Goal: Communication & Community: Answer question/provide support

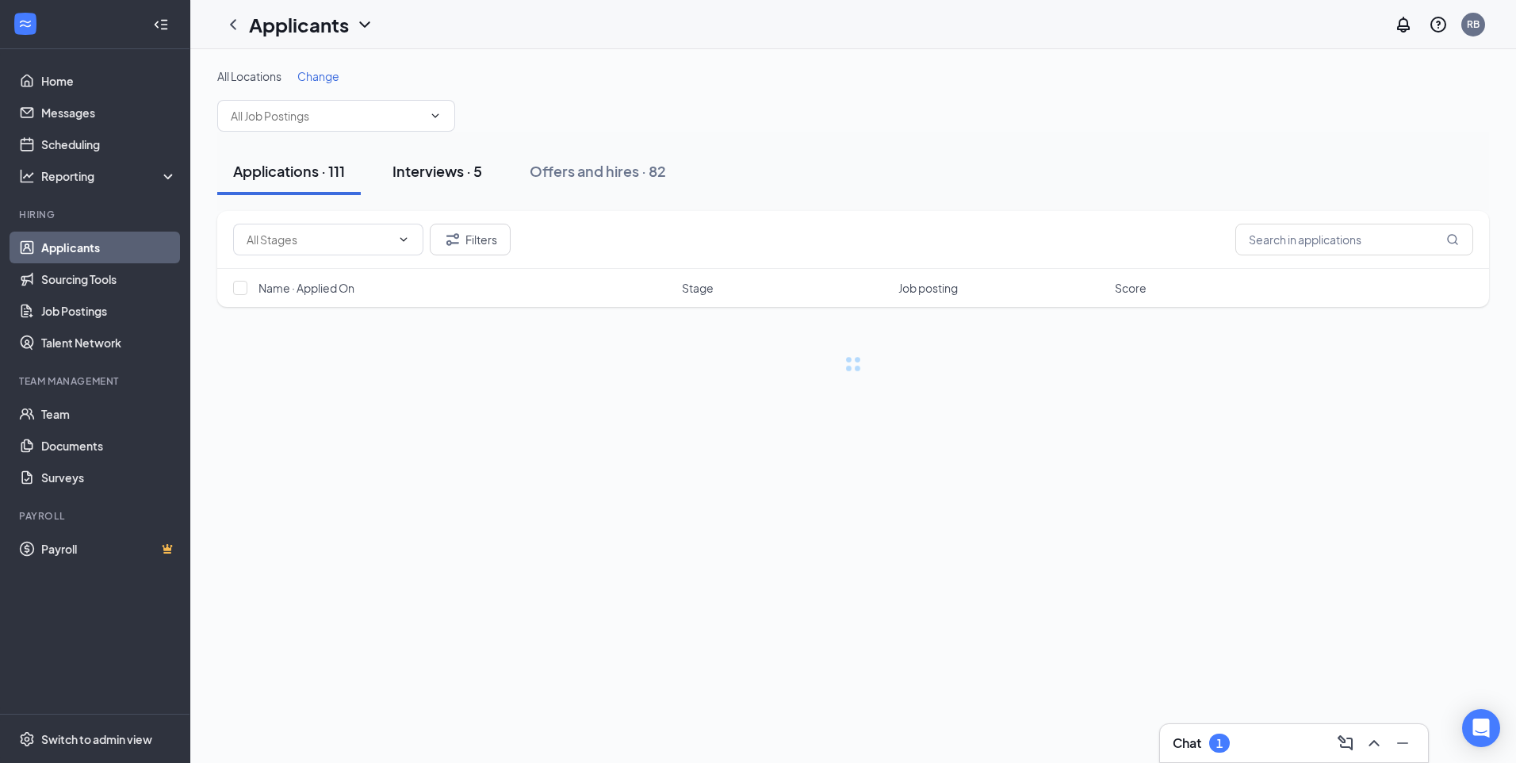
click at [451, 189] on button "Interviews · 5" at bounding box center [437, 171] width 121 height 48
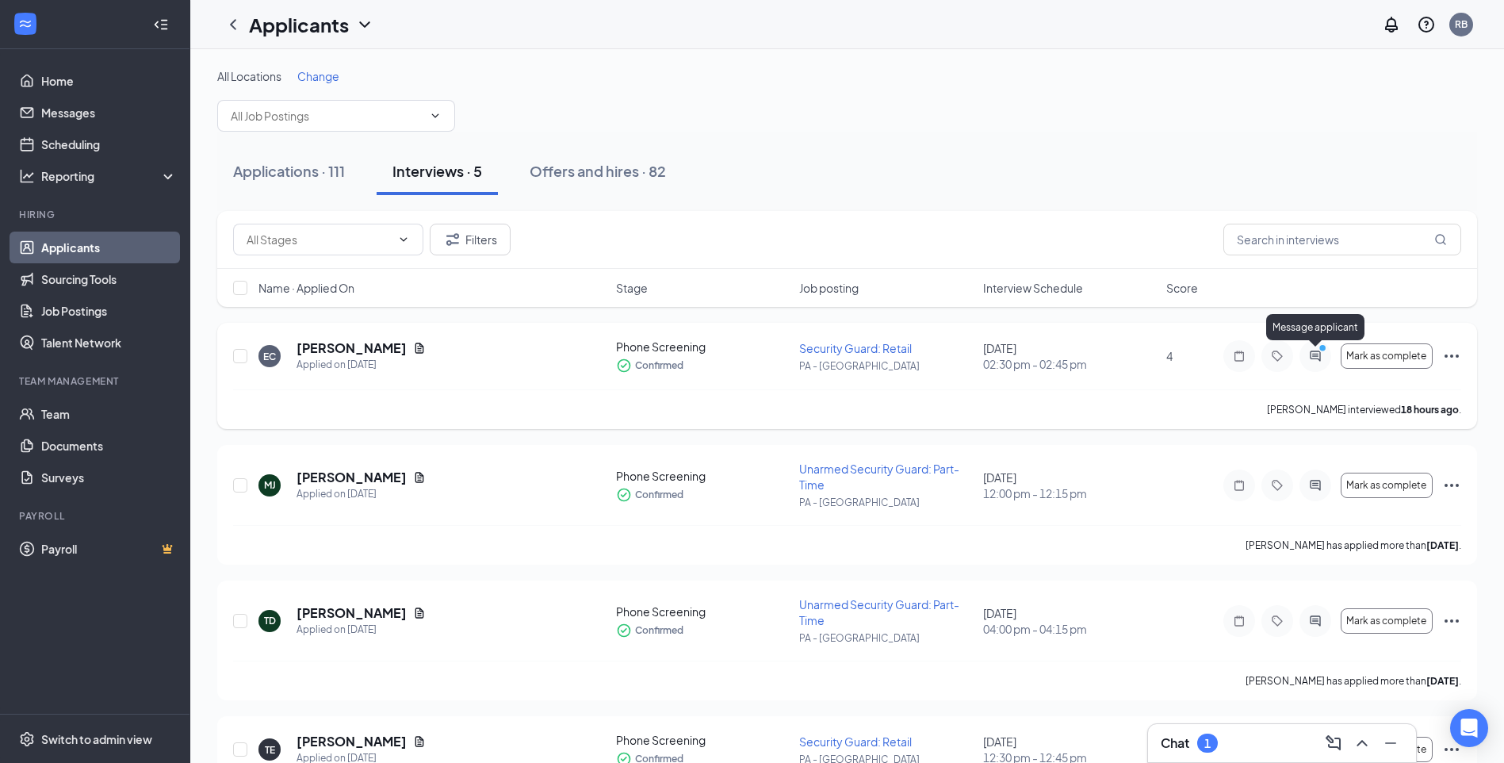
click at [1319, 354] on icon "PrimaryDot" at bounding box center [1324, 349] width 19 height 13
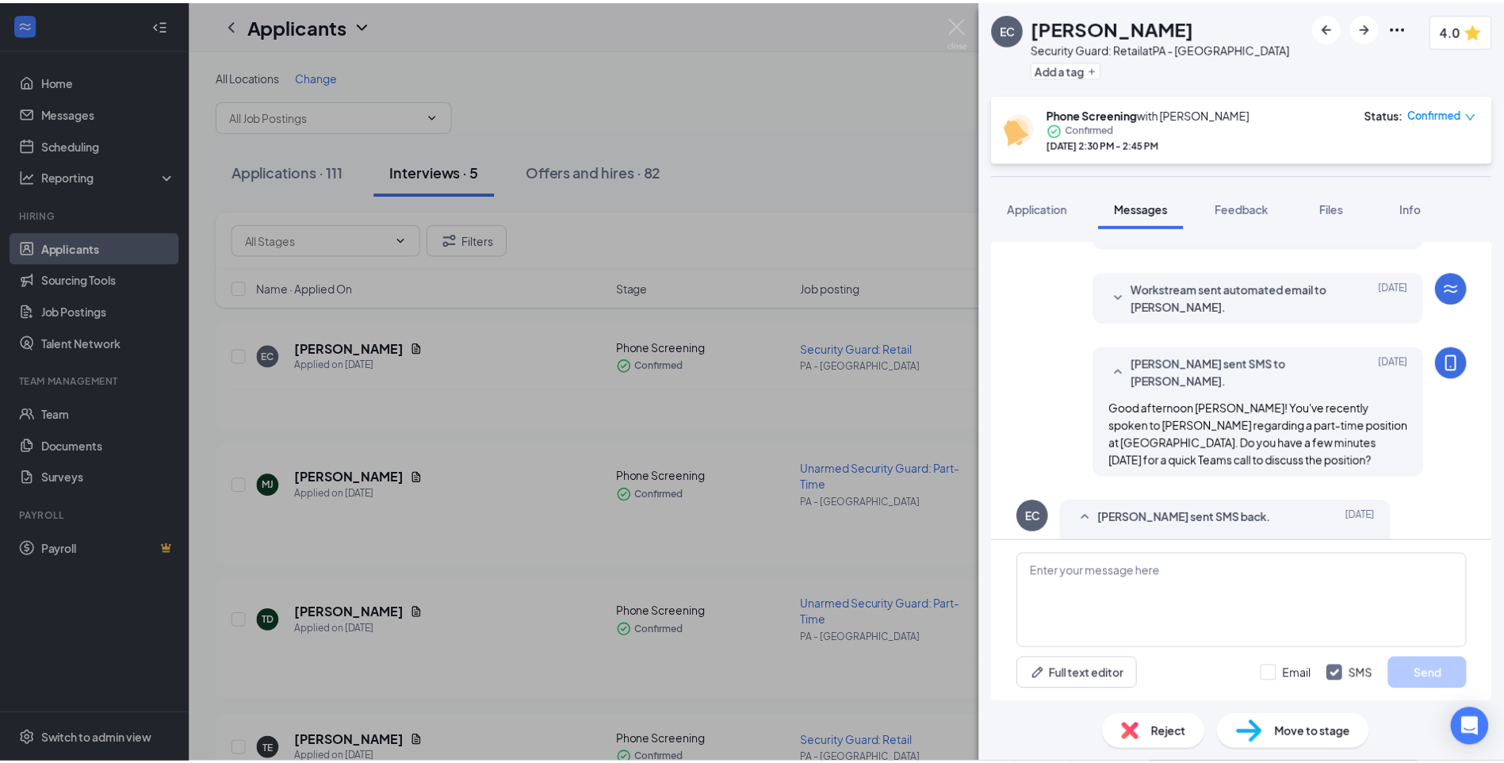
scroll to position [530, 0]
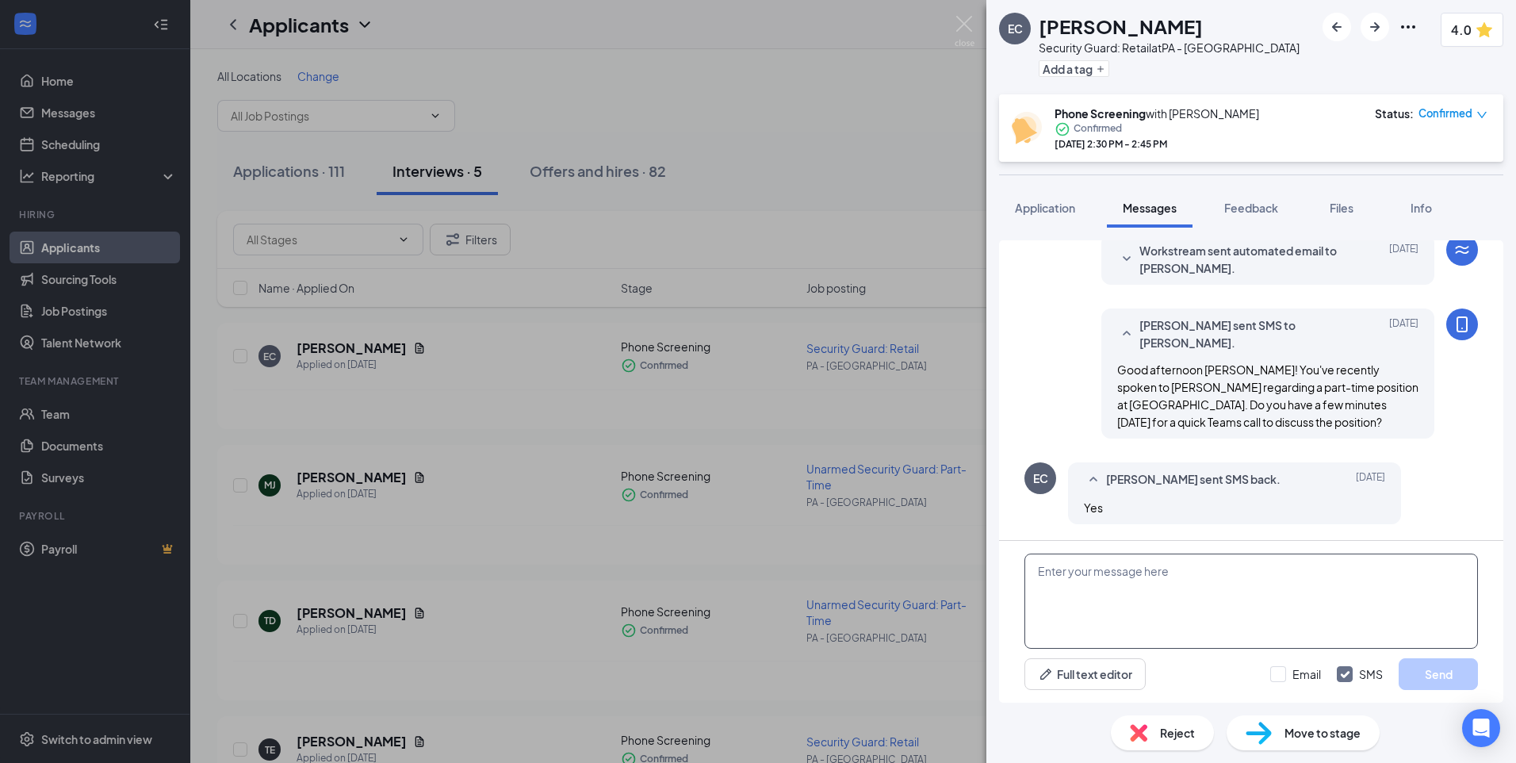
click at [1201, 589] on textarea at bounding box center [1251, 600] width 454 height 95
type textarea "Great, what time works best for you?"
click at [1438, 670] on button "Send" at bounding box center [1438, 674] width 79 height 32
click at [967, 24] on img at bounding box center [965, 31] width 20 height 31
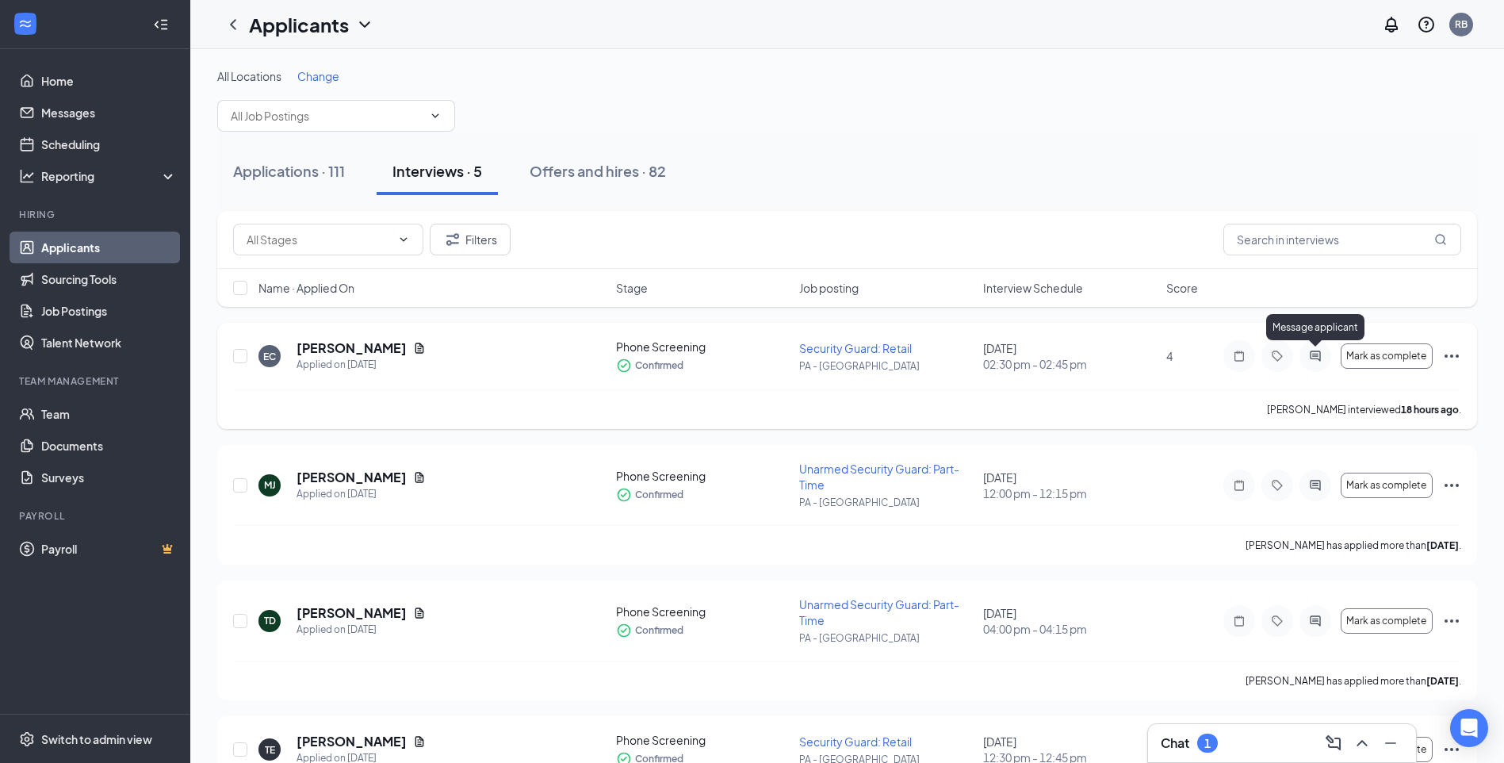
click at [1312, 358] on icon "ActiveChat" at bounding box center [1315, 356] width 19 height 13
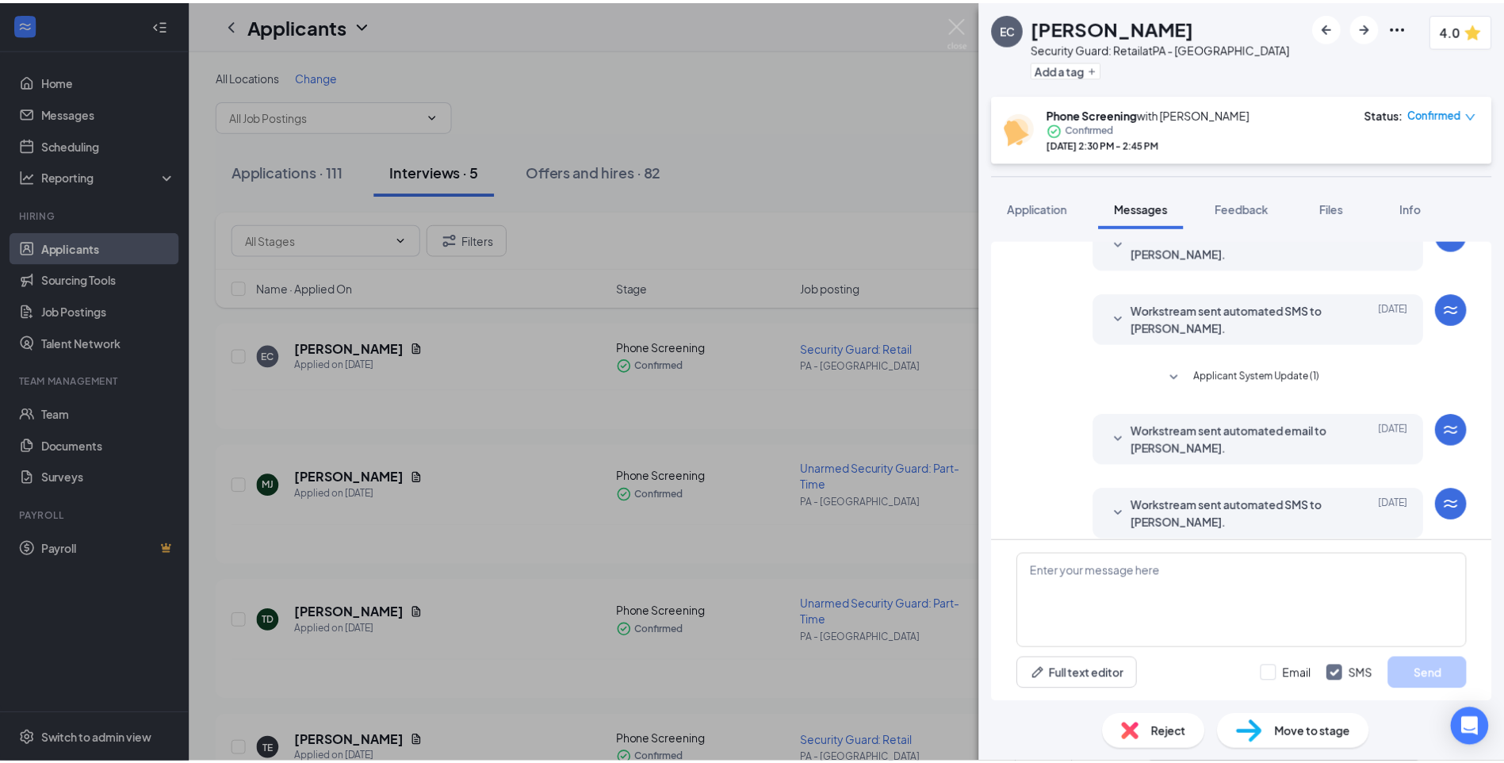
scroll to position [585, 0]
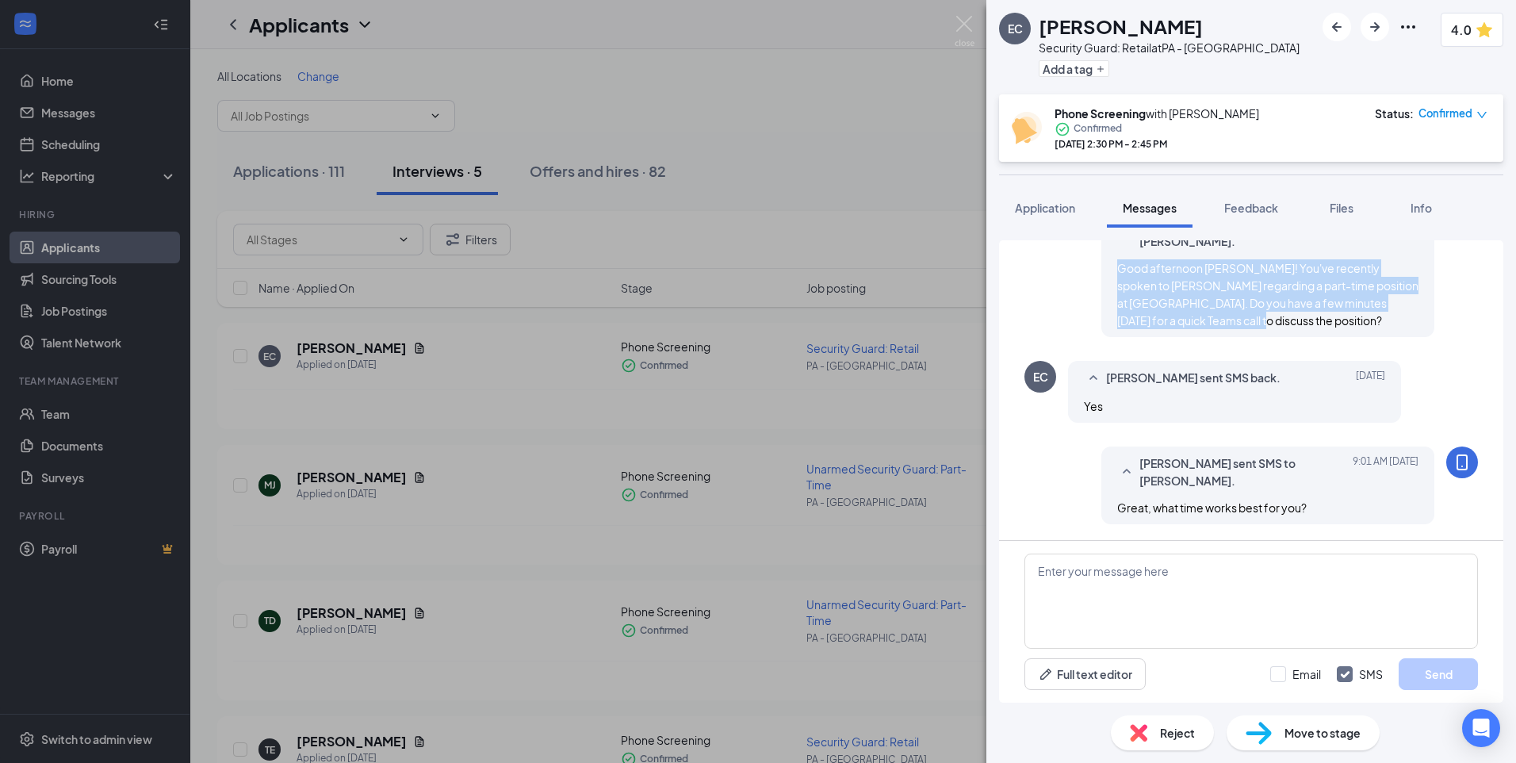
drag, startPoint x: 1107, startPoint y: 267, endPoint x: 1179, endPoint y: 316, distance: 86.9
click at [1179, 316] on div "Good afternoon [PERSON_NAME]! You've recently spoken to [PERSON_NAME] regarding…" at bounding box center [1267, 294] width 301 height 70
drag, startPoint x: 1179, startPoint y: 316, endPoint x: 1164, endPoint y: 304, distance: 18.7
click at [959, 21] on img at bounding box center [965, 31] width 20 height 31
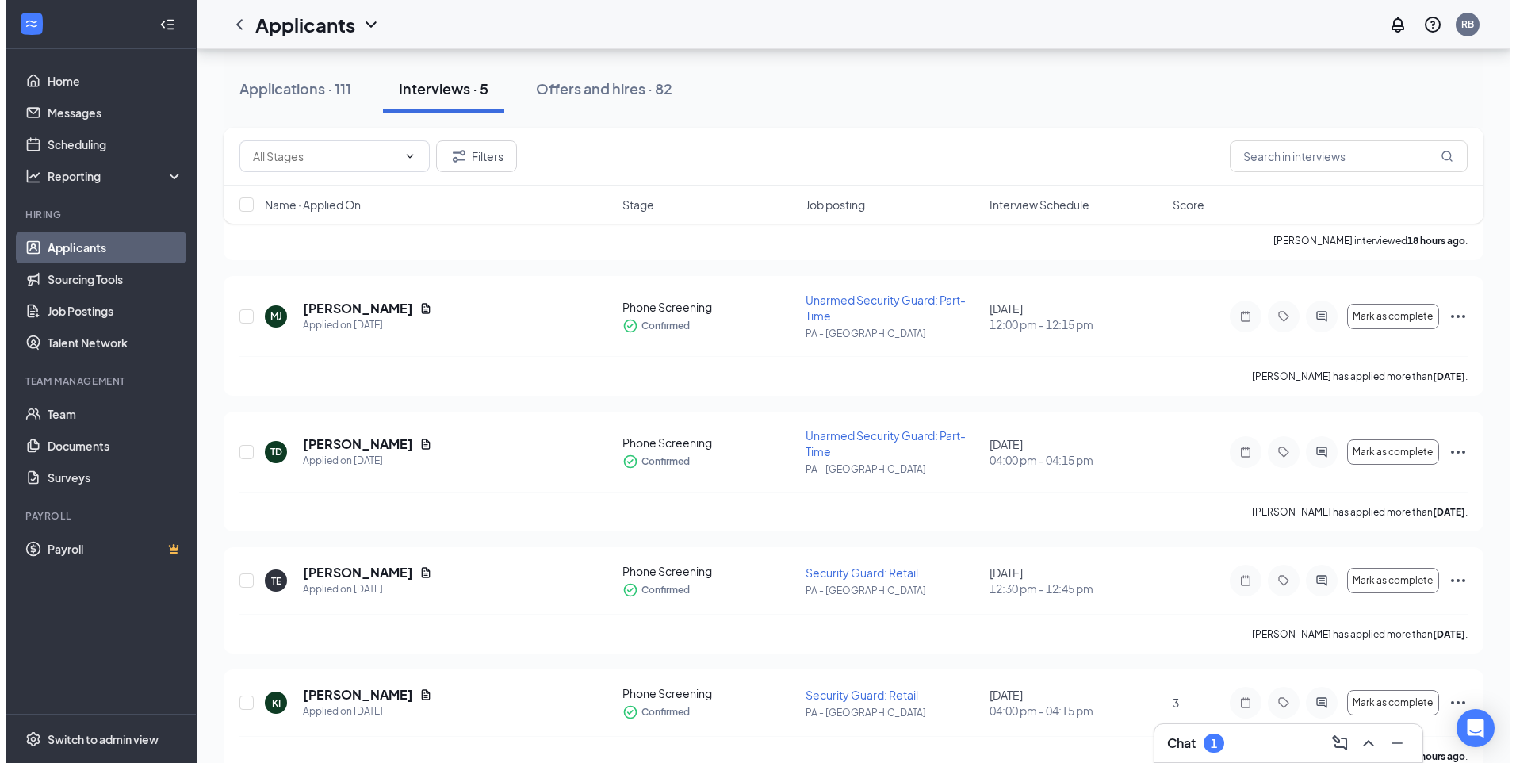
scroll to position [201, 0]
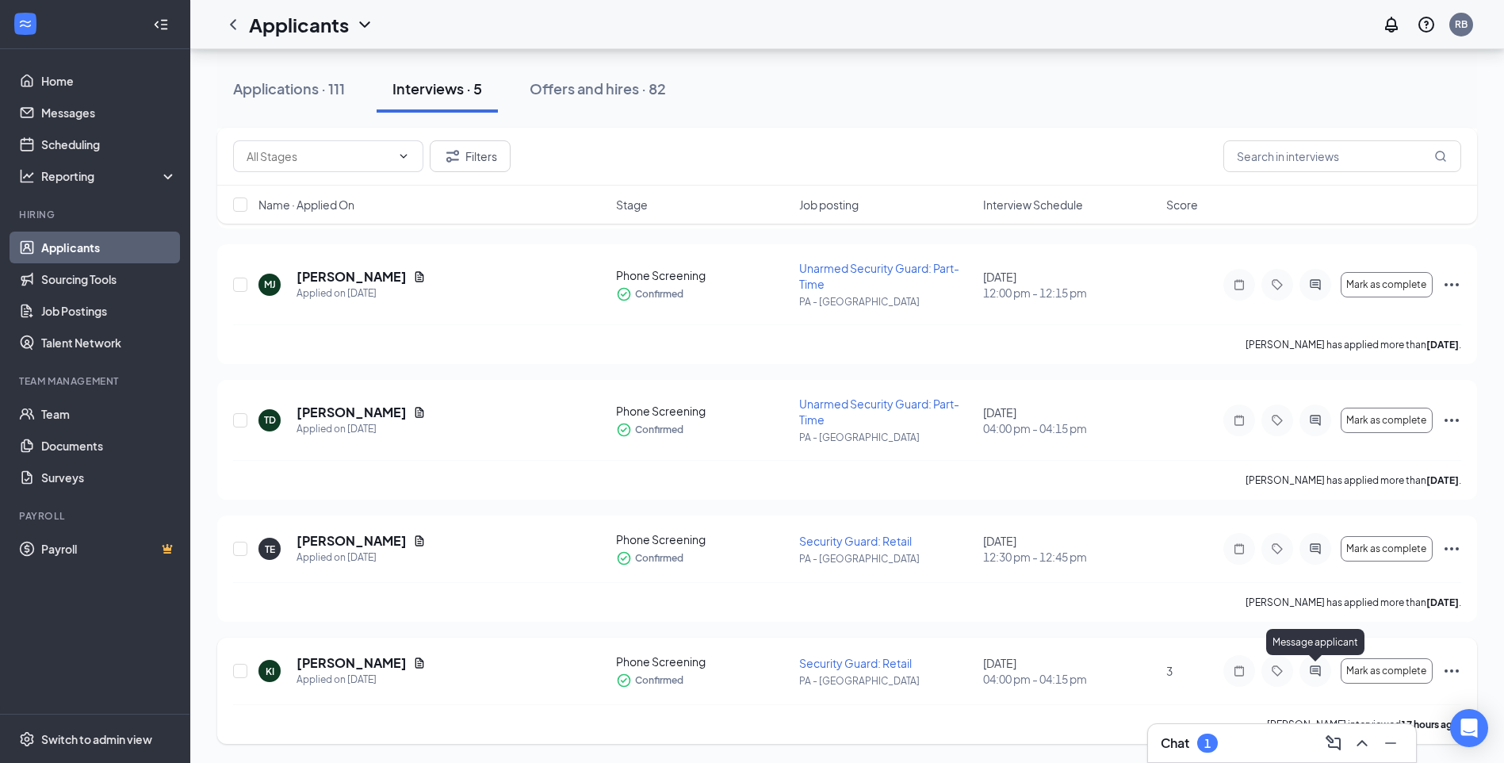
click at [1319, 664] on icon "ActiveChat" at bounding box center [1315, 670] width 19 height 13
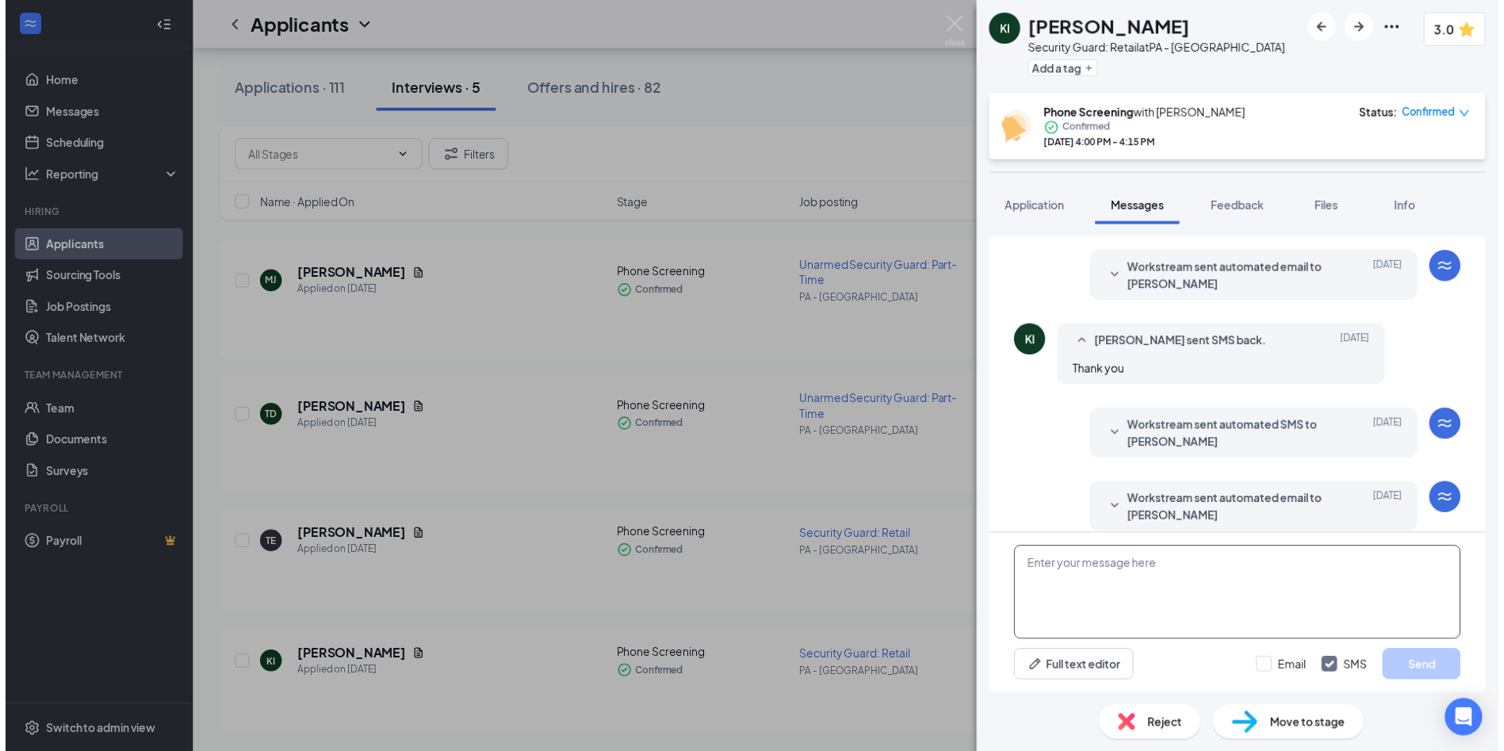
scroll to position [461, 0]
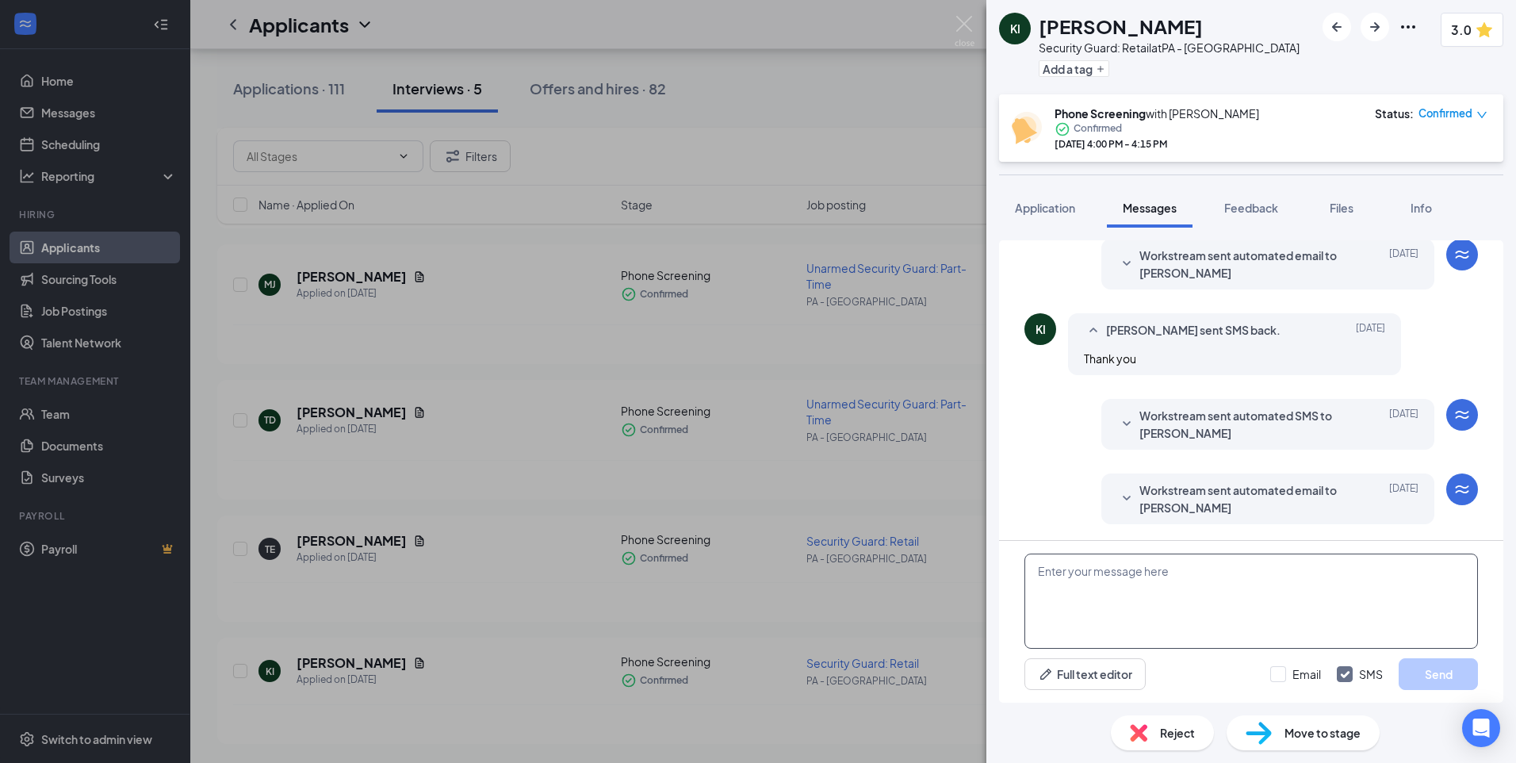
click at [1055, 576] on textarea at bounding box center [1251, 600] width 454 height 95
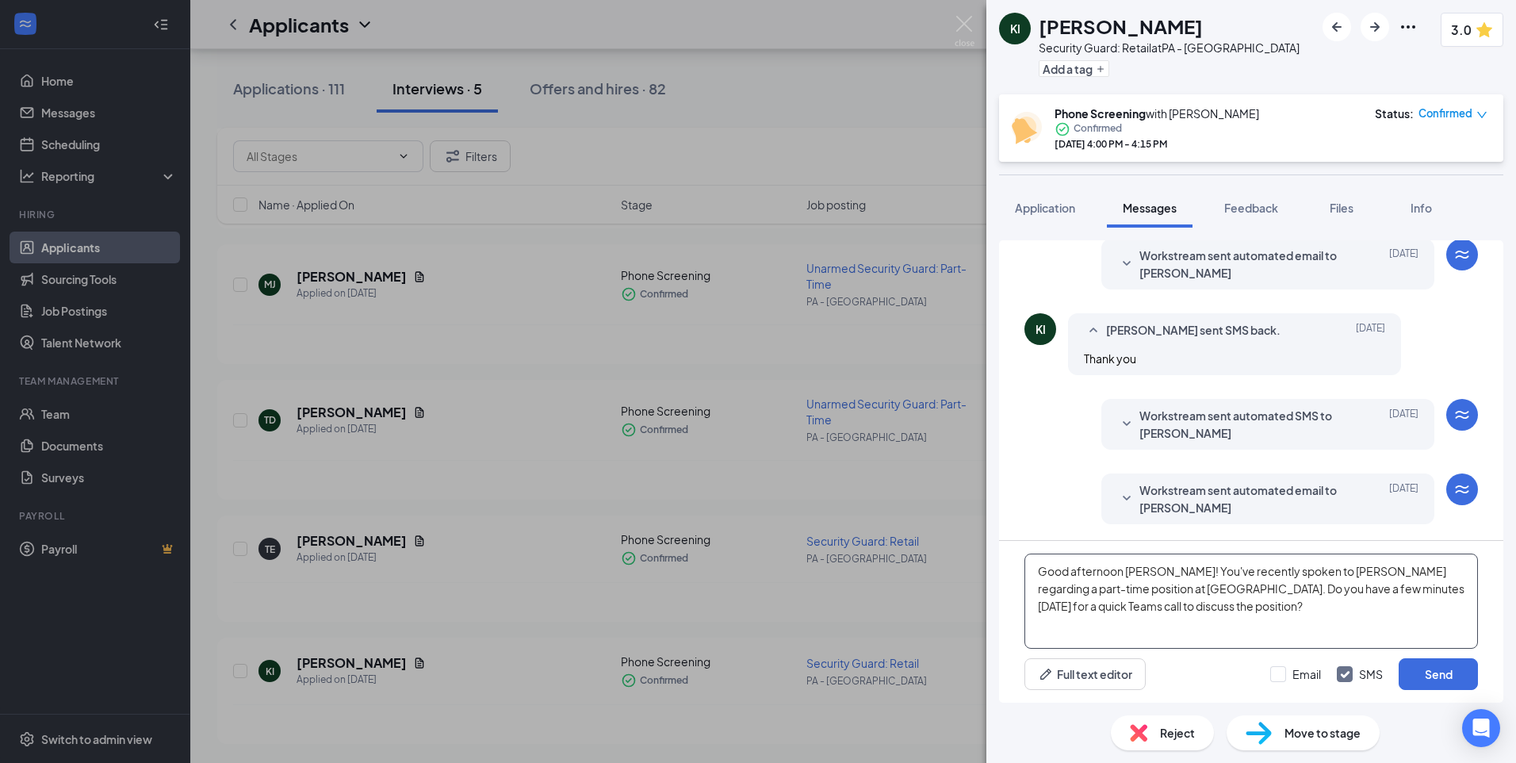
click at [1143, 569] on textarea "Good afternoon [PERSON_NAME]! You've recently spoken to [PERSON_NAME] regarding…" at bounding box center [1251, 600] width 454 height 95
click at [1284, 587] on textarea "Good morning! You've recently spoken to [PERSON_NAME] regarding a part-time pos…" at bounding box center [1251, 600] width 454 height 95
type textarea "Good morning! You've recently spoken to [PERSON_NAME] regarding a part-time pos…"
click at [1423, 672] on button "Send" at bounding box center [1438, 674] width 79 height 32
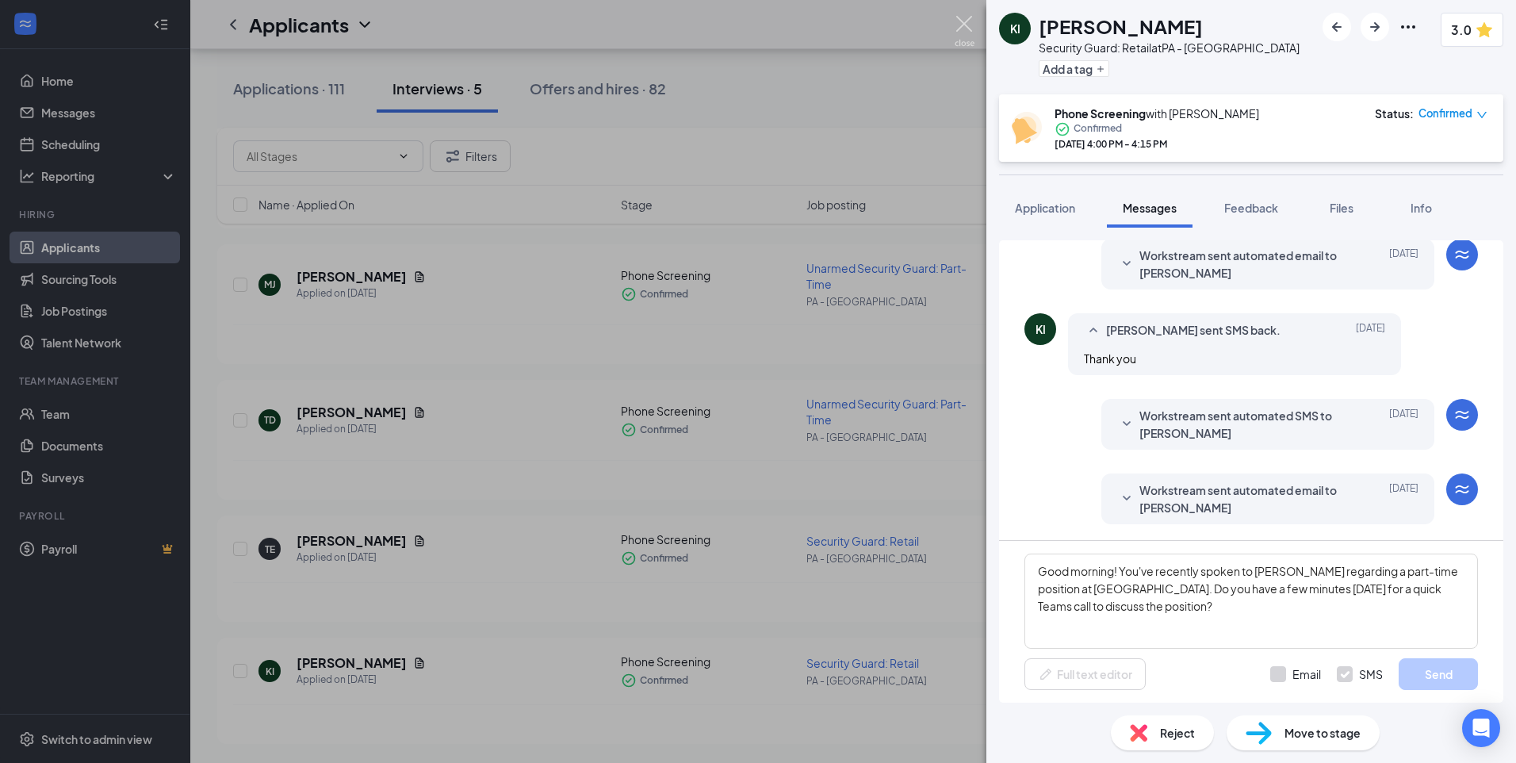
click at [965, 23] on img at bounding box center [965, 31] width 20 height 31
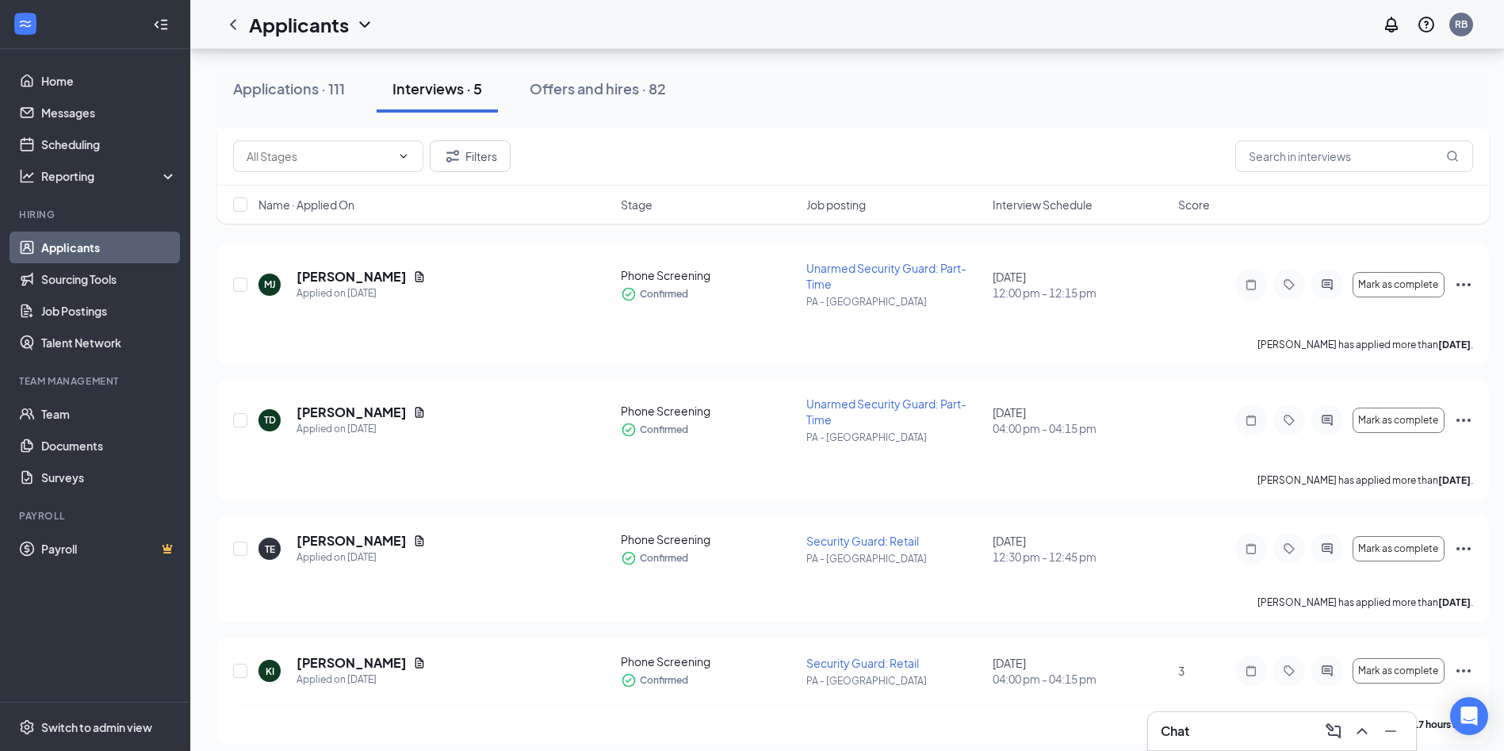
click at [1261, 750] on div "Chat" at bounding box center [1282, 731] width 270 height 40
click at [1232, 724] on div "Chat" at bounding box center [1282, 730] width 243 height 25
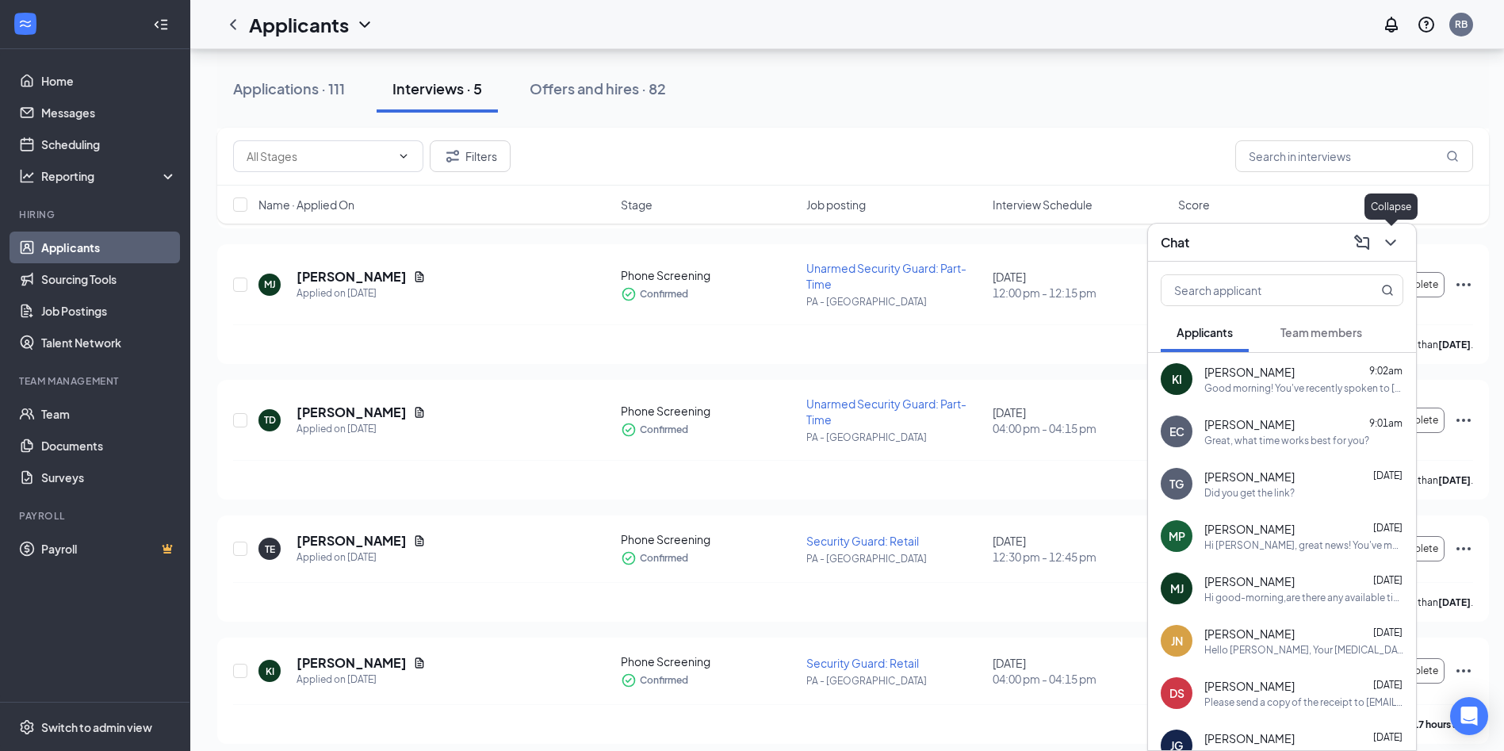
click at [1394, 243] on icon "ChevronDown" at bounding box center [1390, 242] width 19 height 19
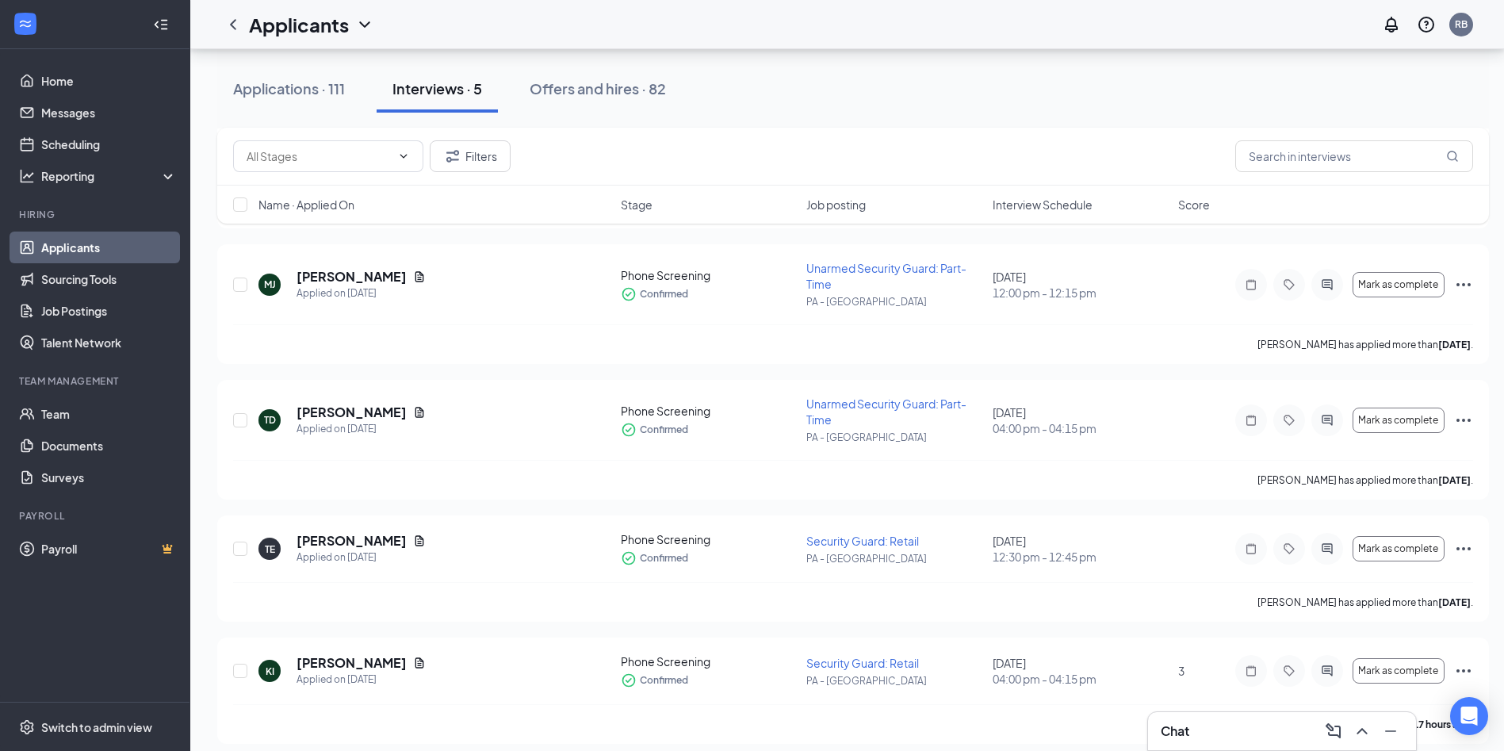
click at [900, 94] on div "Applications · 111 Interviews · 5 Offers and hires · 82" at bounding box center [853, 89] width 1272 height 48
click at [297, 86] on div "Applications · 111" at bounding box center [289, 89] width 112 height 20
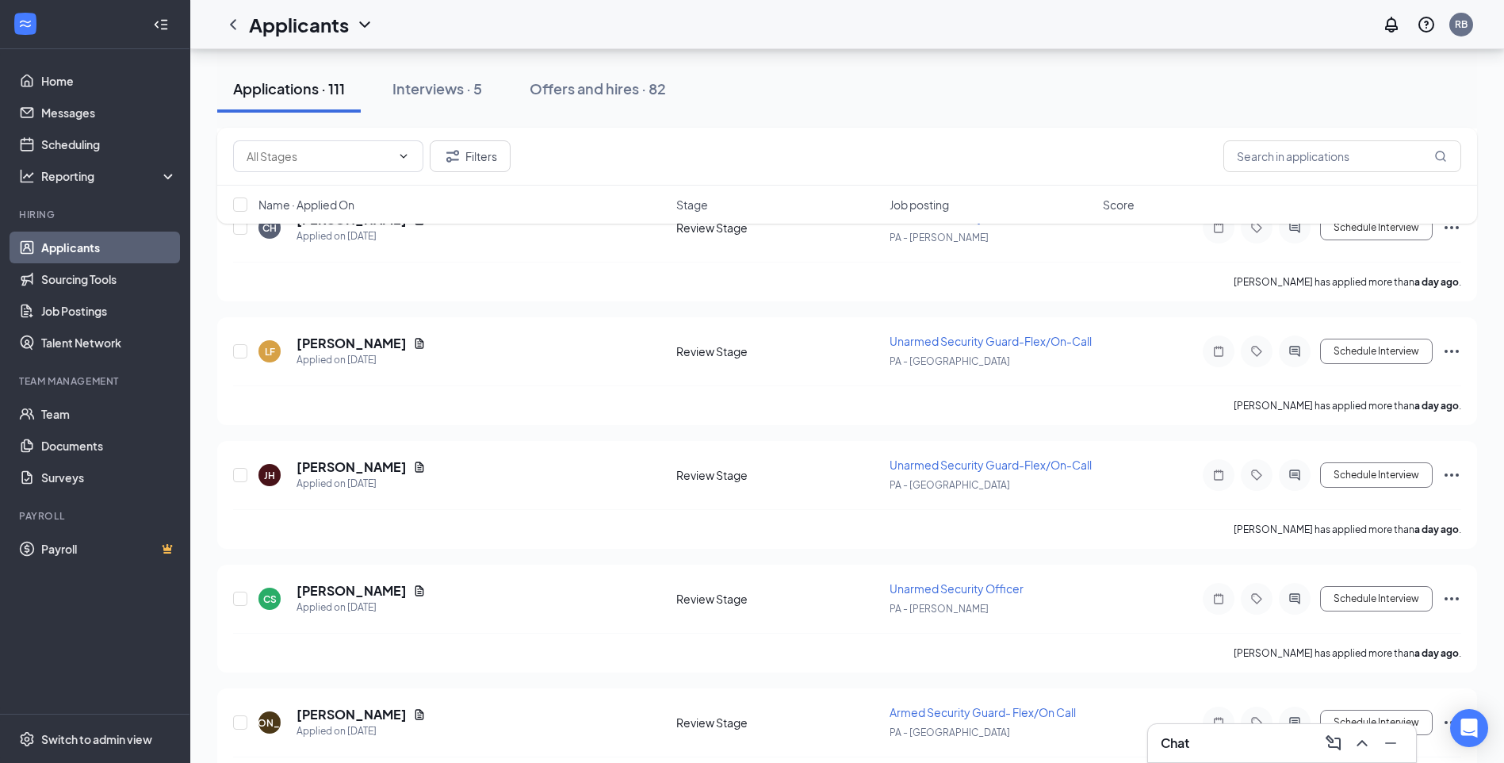
scroll to position [1904, 0]
